Goal: Task Accomplishment & Management: Complete application form

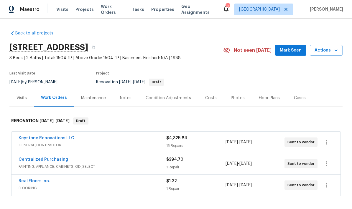
click at [168, 99] on div "Condition Adjustments" at bounding box center [168, 98] width 45 height 6
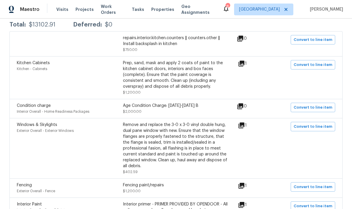
scroll to position [118, 0]
click at [244, 62] on icon at bounding box center [241, 64] width 6 height 6
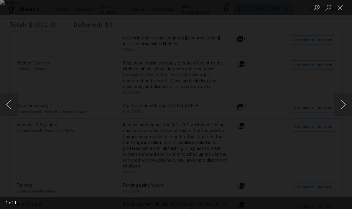
click at [341, 7] on button "Close lightbox" at bounding box center [340, 7] width 12 height 10
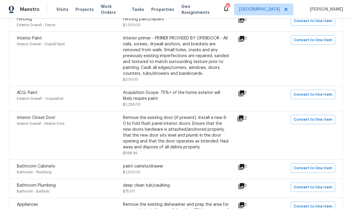
scroll to position [286, 0]
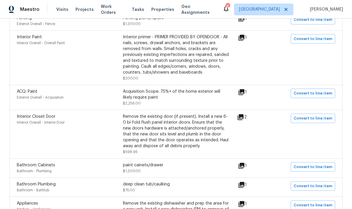
click at [244, 95] on icon at bounding box center [241, 92] width 6 height 6
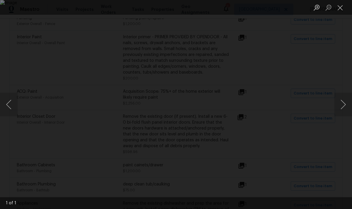
click at [336, 12] on button "Close lightbox" at bounding box center [340, 7] width 12 height 10
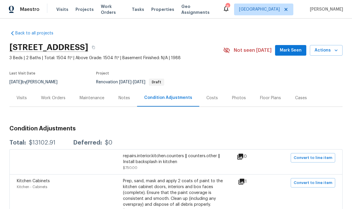
scroll to position [0, 0]
click at [59, 99] on div "Work Orders" at bounding box center [53, 98] width 24 height 6
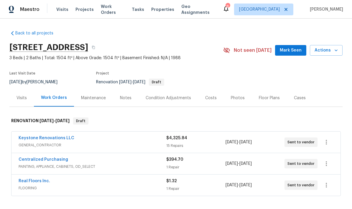
click at [57, 139] on link "Keystone Renovations LLC" at bounding box center [47, 138] width 56 height 4
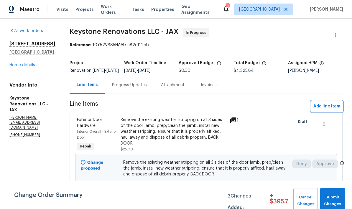
click at [325, 110] on span "Add line item" at bounding box center [326, 106] width 27 height 7
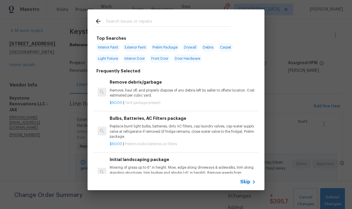
click at [118, 26] on input "text" at bounding box center [168, 22] width 125 height 9
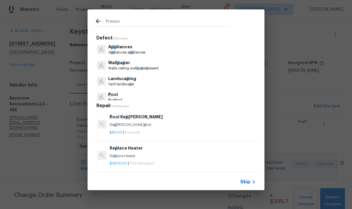
type input "Pressure"
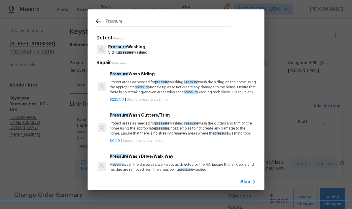
click at [142, 50] on p "Pressure Washing" at bounding box center [127, 47] width 39 height 6
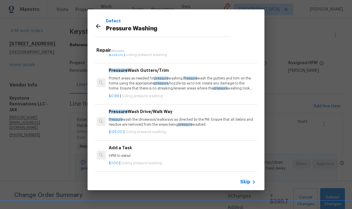
scroll to position [33, 1]
click at [148, 120] on p "Pressure wash the driveways/walkways as directed by the PM. Ensure that all deb…" at bounding box center [182, 122] width 146 height 10
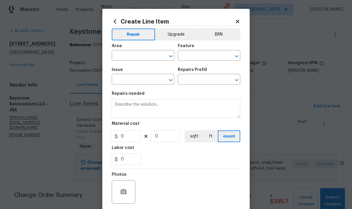
type input "Siding"
type input "Pressure Washing"
type input "Pressure Wash Drive/Walk Way $125.00"
type textarea "Pressure wash the driveways/walkways as directed by the PM. Ensure that all deb…"
type input "125"
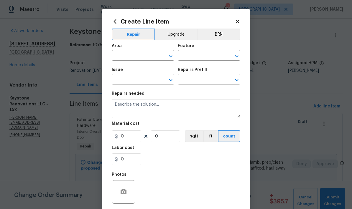
type input "1"
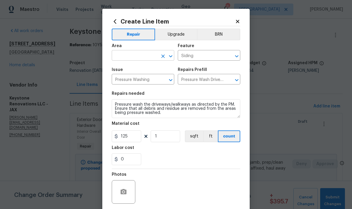
click at [148, 59] on input "text" at bounding box center [135, 56] width 46 height 9
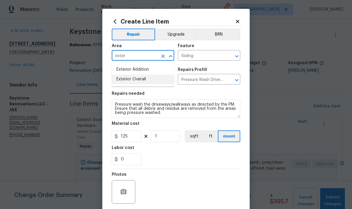
click at [142, 81] on li "Exterior Overall" at bounding box center [143, 80] width 62 height 10
type input "Exterior Overall"
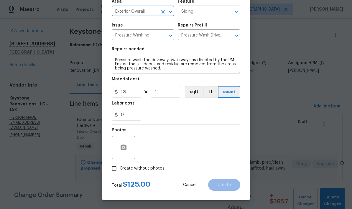
scroll to position [46, 0]
click at [113, 170] on input "Create without photos" at bounding box center [113, 168] width 11 height 11
checkbox input "true"
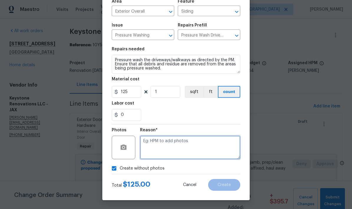
click at [162, 151] on textarea at bounding box center [190, 148] width 100 height 24
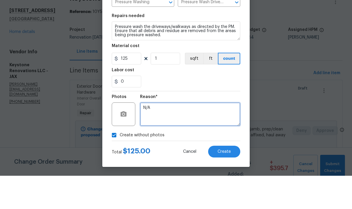
scroll to position [24, 0]
type textarea "N/A"
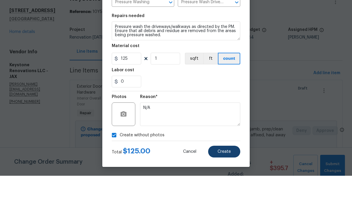
click at [223, 179] on button "Create" at bounding box center [224, 185] width 32 height 12
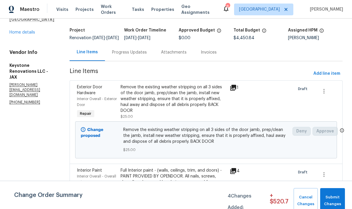
scroll to position [33, 0]
click at [326, 77] on span "Add line item" at bounding box center [326, 73] width 27 height 7
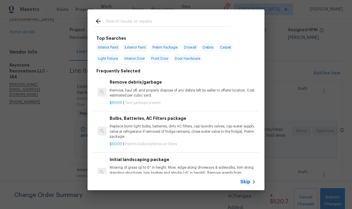
click at [132, 23] on input "text" at bounding box center [168, 22] width 125 height 9
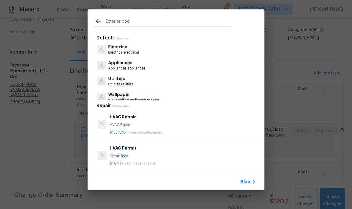
type input "Exterior door"
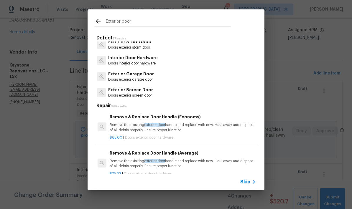
scroll to position [52, 0]
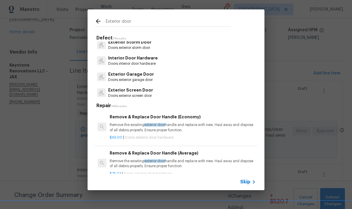
click at [136, 78] on p "Doors exterior garage door" at bounding box center [131, 80] width 46 height 5
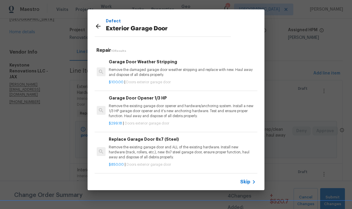
scroll to position [0, 1]
click at [99, 28] on icon at bounding box center [98, 26] width 7 height 7
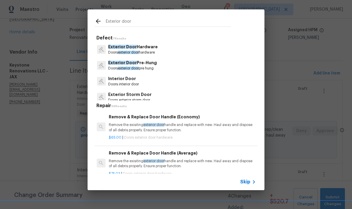
click at [248, 185] on span "Skip" at bounding box center [245, 182] width 10 height 6
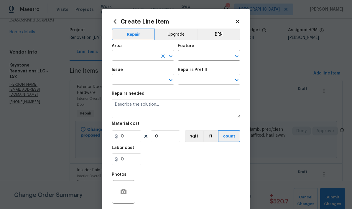
click at [141, 59] on input "text" at bounding box center [135, 56] width 46 height 9
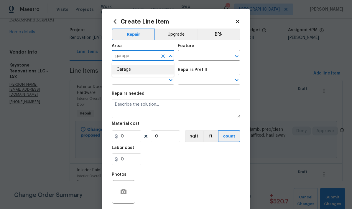
click at [129, 72] on li "Garage" at bounding box center [143, 70] width 62 height 10
type input "Garage"
click at [201, 58] on input "text" at bounding box center [201, 56] width 46 height 9
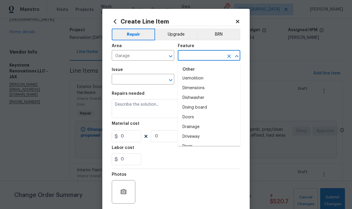
scroll to position [320, 0]
click at [195, 118] on li "Doors" at bounding box center [209, 118] width 62 height 10
type input "Doors"
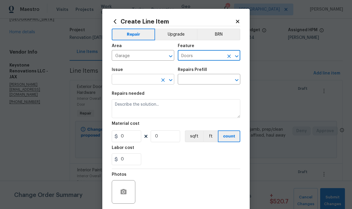
click at [141, 83] on input "text" at bounding box center [135, 79] width 46 height 9
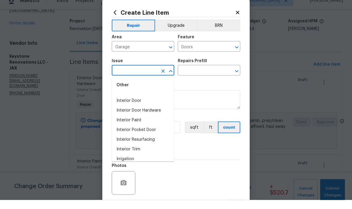
scroll to position [536, 0]
click at [140, 105] on li "Interior Door" at bounding box center [143, 110] width 62 height 10
type input "Interior Door"
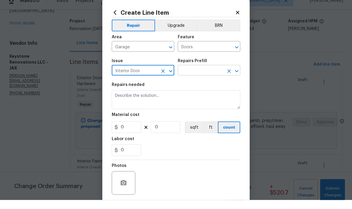
click at [202, 75] on input "text" at bounding box center [201, 79] width 46 height 9
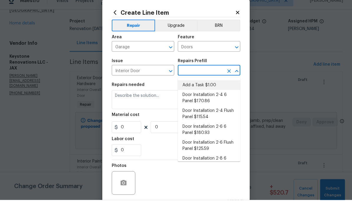
click at [209, 89] on li "Add a Task $1.00" at bounding box center [209, 94] width 62 height 10
type input "Add a Task $1.00"
type input "Interior Door"
type textarea "HPM to detail"
type input "1"
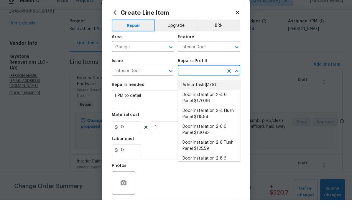
type input "Add a Task $1.00"
type input "1"
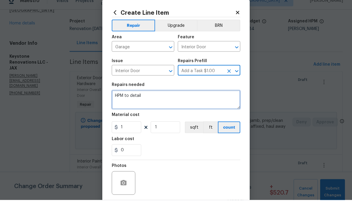
click at [141, 99] on textarea "HPM to detail" at bounding box center [176, 108] width 129 height 19
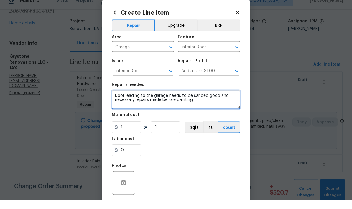
type textarea "Door leading to the garage needs to be sanded good and necessary repairs made b…"
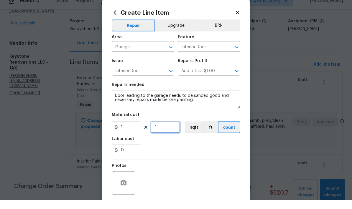
click at [161, 131] on input "1" at bounding box center [165, 137] width 29 height 12
type input "35"
click at [200, 154] on div "0" at bounding box center [176, 160] width 129 height 12
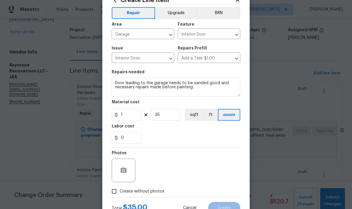
scroll to position [22, 0]
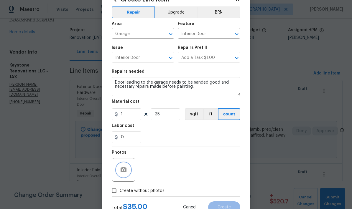
click at [125, 177] on button "button" at bounding box center [123, 170] width 14 height 14
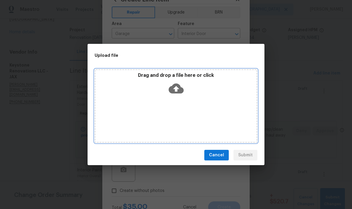
click at [175, 94] on icon at bounding box center [176, 88] width 15 height 15
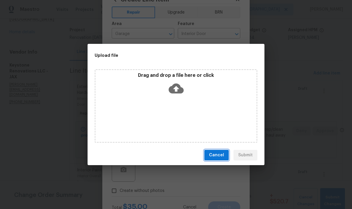
click at [223, 158] on span "Cancel" at bounding box center [216, 155] width 15 height 7
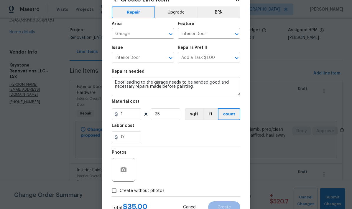
click at [113, 195] on input "Create without photos" at bounding box center [113, 190] width 11 height 11
checkbox input "true"
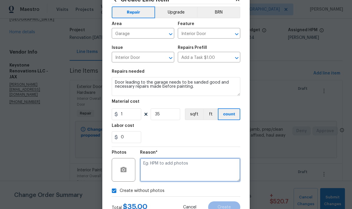
click at [163, 169] on textarea at bounding box center [190, 170] width 100 height 24
type textarea "Will send directly to vendor"
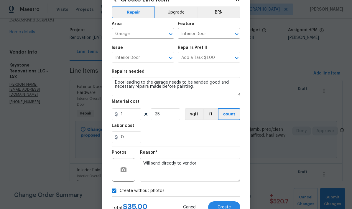
click at [220, 141] on div "0" at bounding box center [176, 137] width 129 height 12
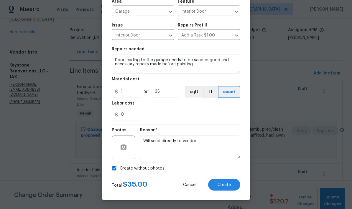
scroll to position [46, 0]
click at [227, 185] on span "Create" at bounding box center [224, 185] width 13 height 4
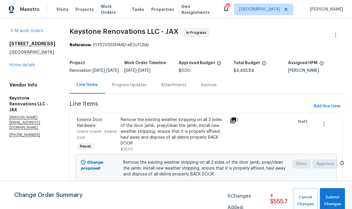
scroll to position [0, 0]
click at [29, 63] on link "Home details" at bounding box center [22, 65] width 26 height 4
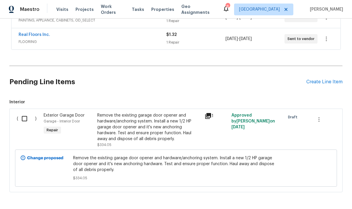
scroll to position [146, 0]
